Goal: Check status: Check status

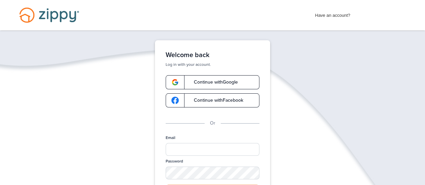
click at [183, 156] on div "Email" at bounding box center [213, 147] width 94 height 24
click at [188, 149] on input "Email" at bounding box center [213, 149] width 94 height 13
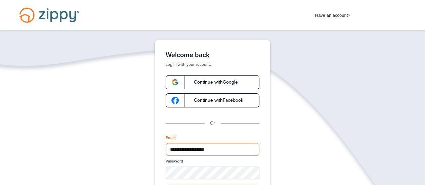
type input "**********"
click at [188, 179] on div "Password" at bounding box center [213, 172] width 94 height 26
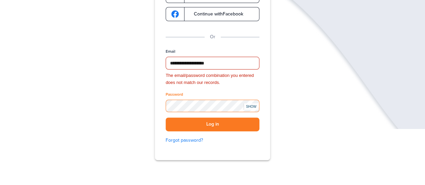
scroll to position [87, 0]
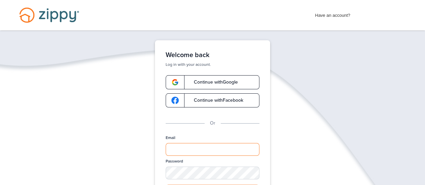
type input "**********"
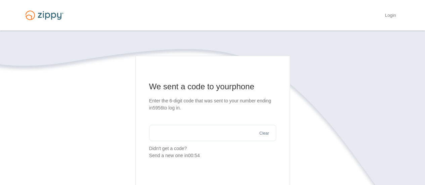
click at [186, 141] on section "We sent a code to your phone Enter the 6-digit code that was sent to your numbe…" at bounding box center [212, 120] width 127 height 78
click at [186, 135] on input "text" at bounding box center [212, 133] width 127 height 16
type input "******"
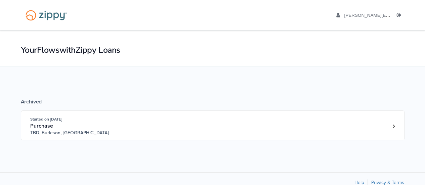
scroll to position [13, 0]
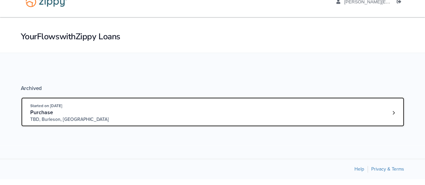
click at [144, 121] on div "Started on [DATE] Purchase TBD, [GEOGRAPHIC_DATA], [GEOGRAPHIC_DATA]" at bounding box center [209, 113] width 359 height 21
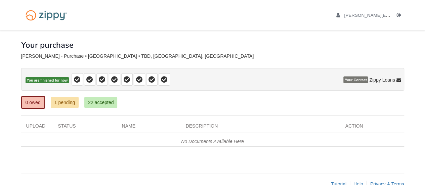
scroll to position [15, 0]
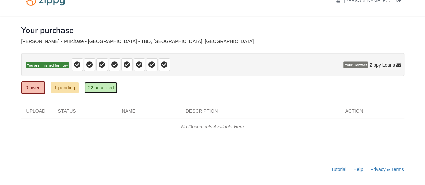
click at [105, 86] on link "22 accepted" at bounding box center [100, 87] width 33 height 11
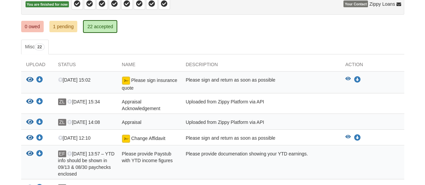
scroll to position [76, 0]
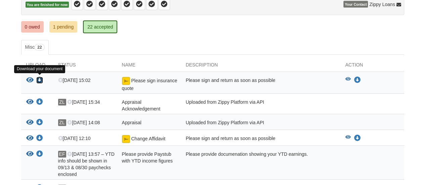
click at [40, 78] on icon "Download Please sign insurance quote" at bounding box center [39, 80] width 7 height 7
click at [207, 43] on ul "Misc 22" at bounding box center [212, 47] width 383 height 15
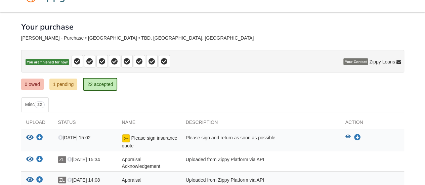
scroll to position [0, 0]
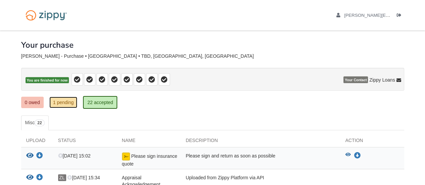
click at [68, 105] on link "1 pending" at bounding box center [63, 102] width 28 height 11
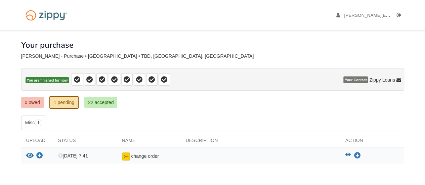
click at [102, 101] on link "22 accepted" at bounding box center [100, 102] width 33 height 11
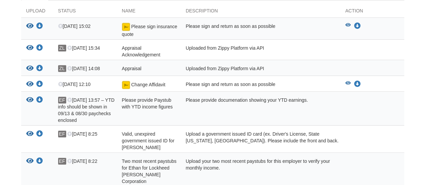
scroll to position [130, 0]
